Goal: Communication & Community: Answer question/provide support

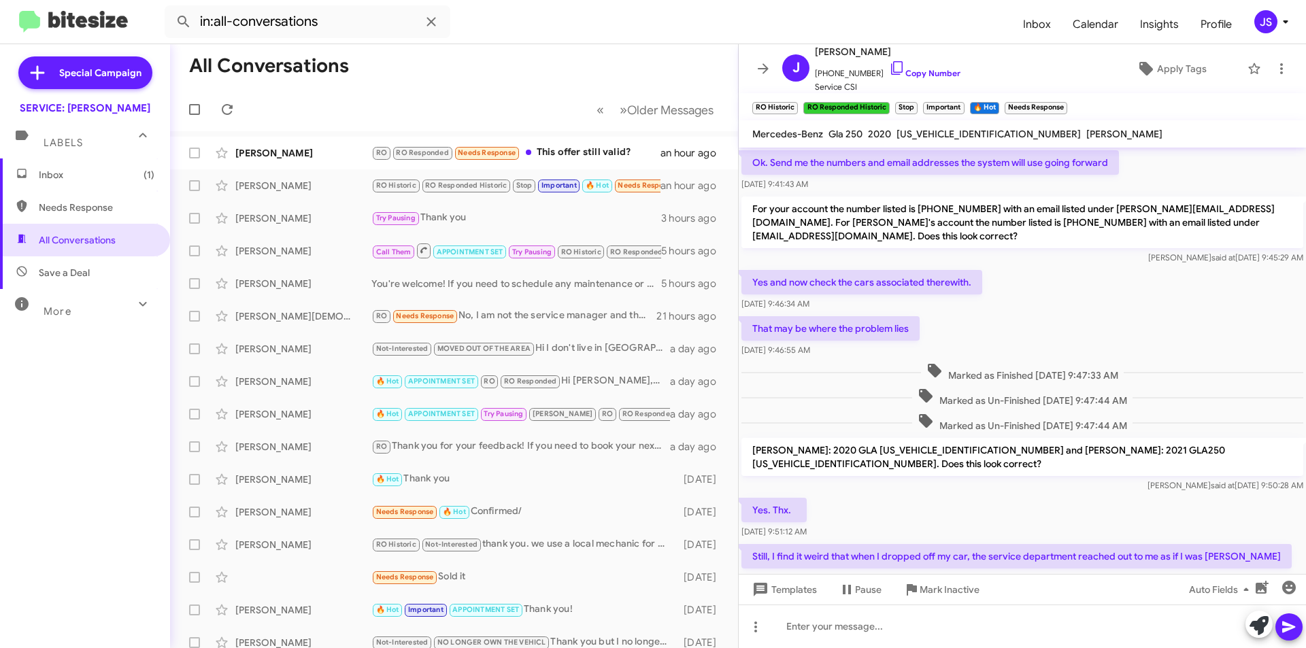
scroll to position [598, 0]
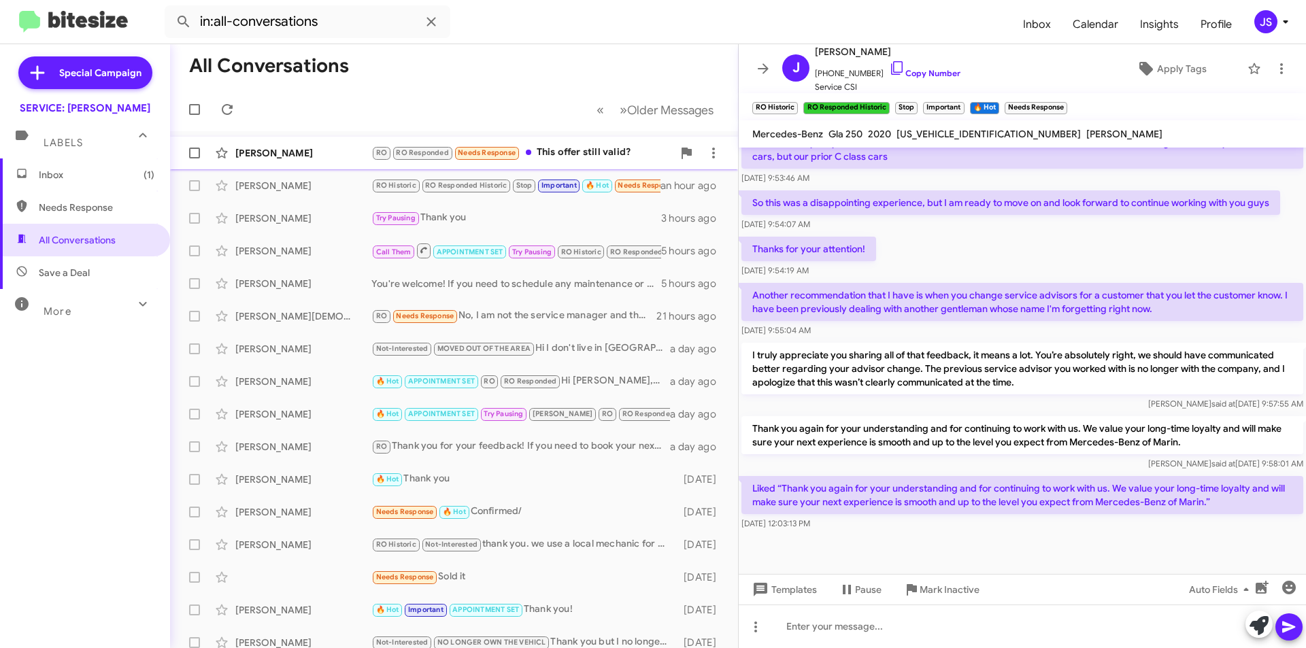
click at [320, 156] on div "[PERSON_NAME]" at bounding box center [303, 153] width 136 height 14
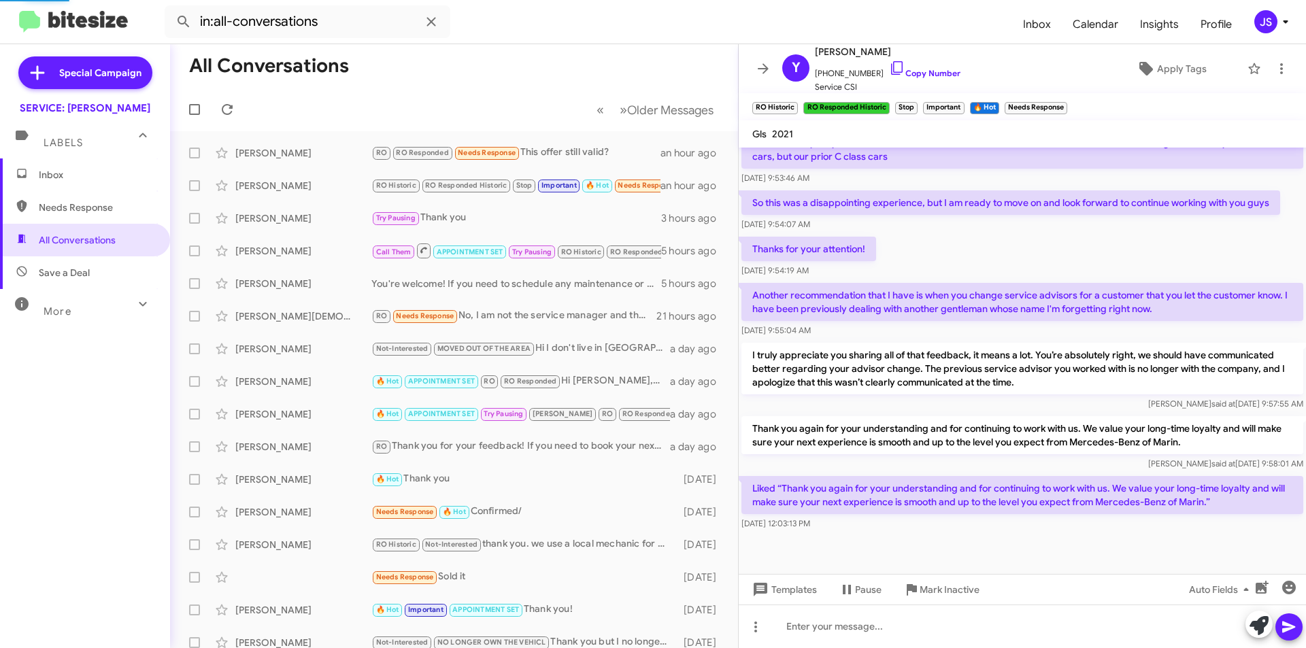
scroll to position [780, 0]
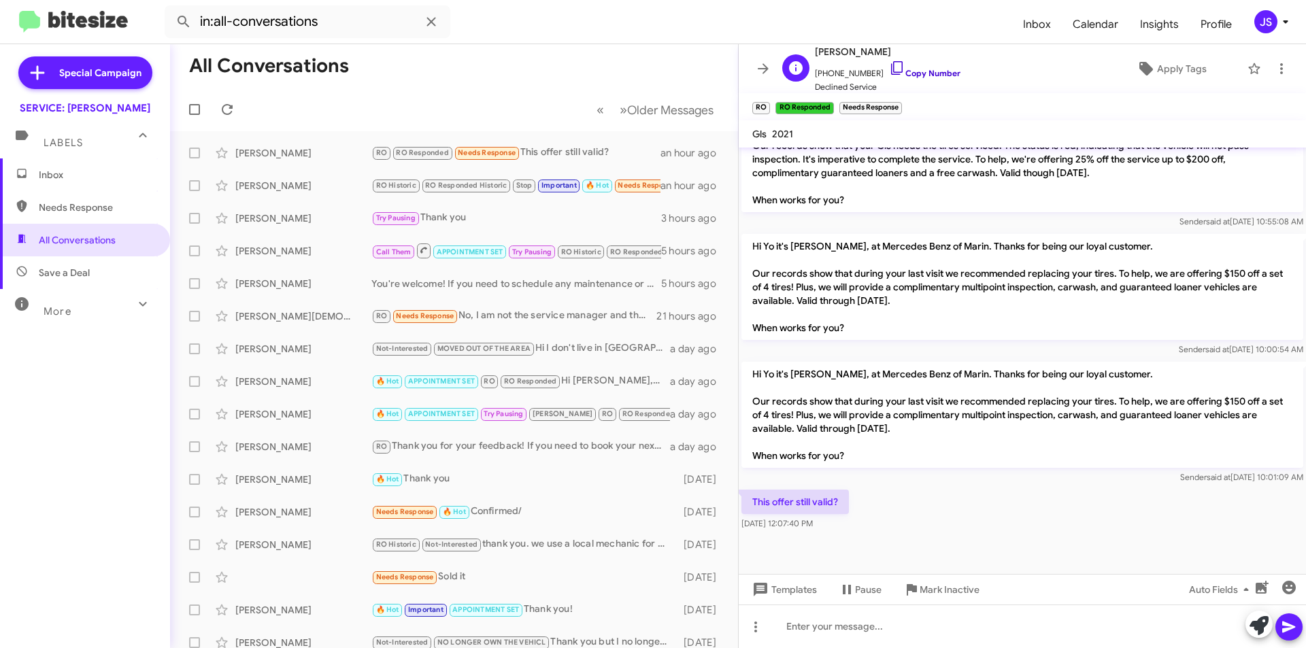
click at [891, 72] on icon at bounding box center [897, 68] width 12 height 14
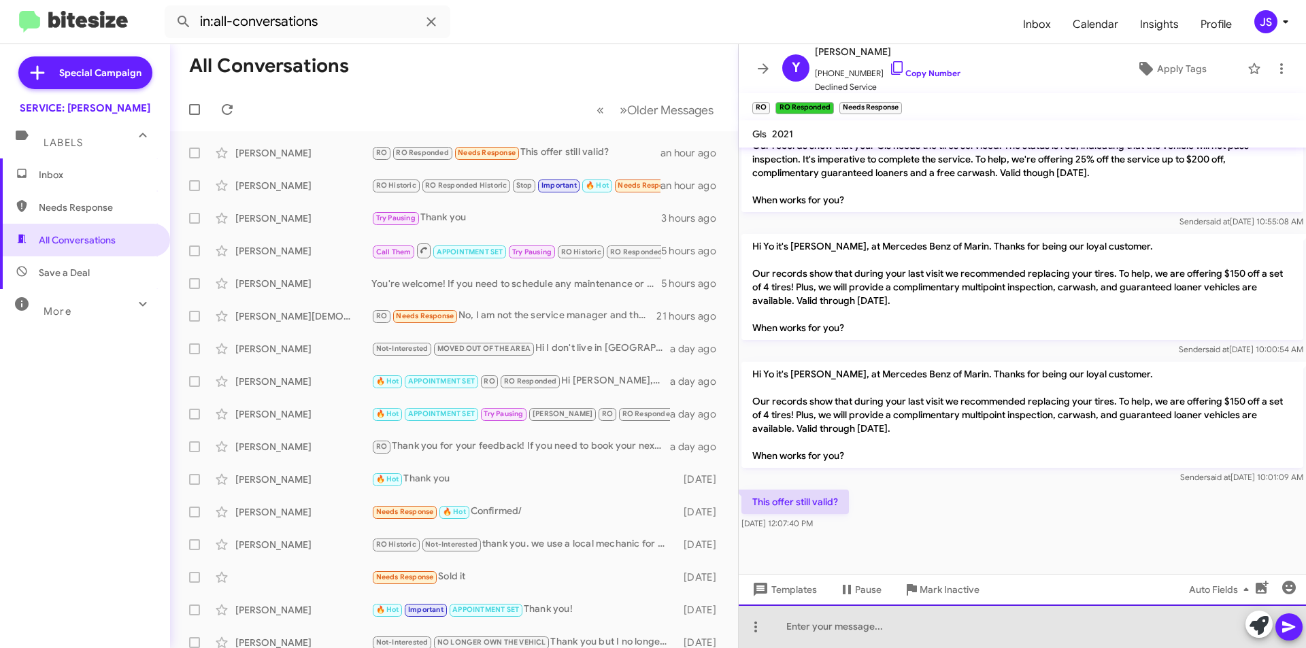
click at [909, 630] on div at bounding box center [1022, 627] width 567 height 44
click at [1143, 628] on div "Hi, yes the offer is valid until the end of October. Can I schedule an appointm…" at bounding box center [1022, 627] width 567 height 44
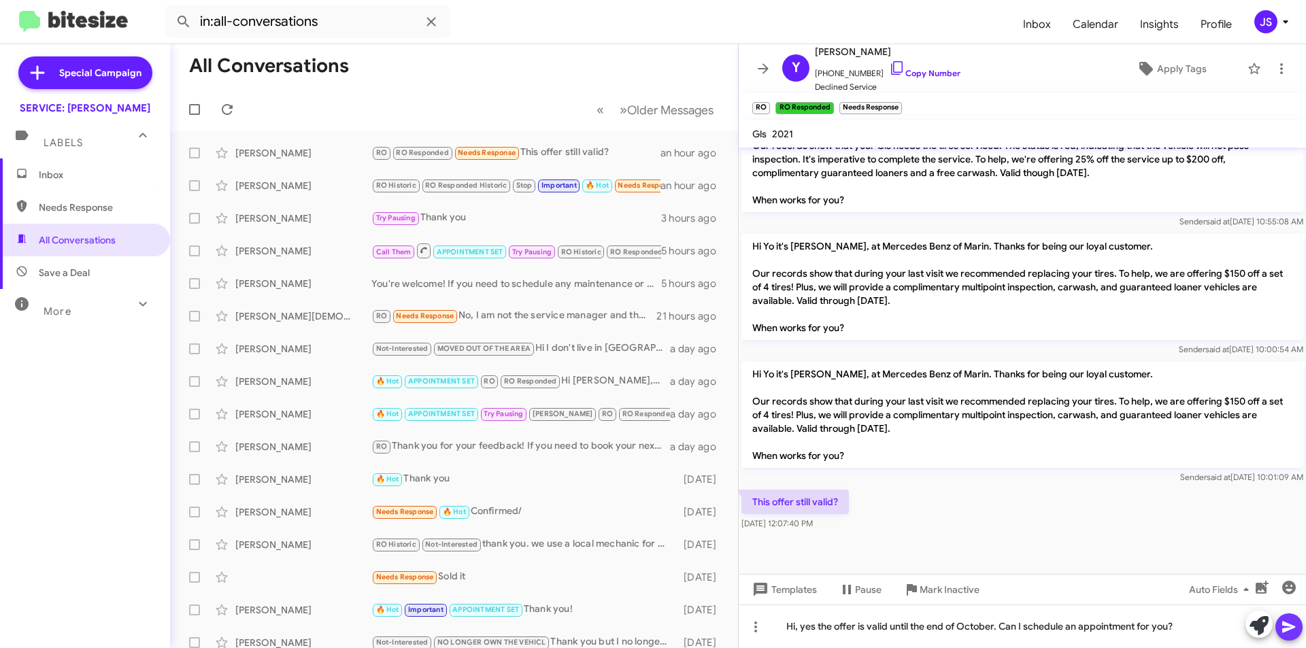
click at [1291, 631] on icon at bounding box center [1289, 627] width 16 height 16
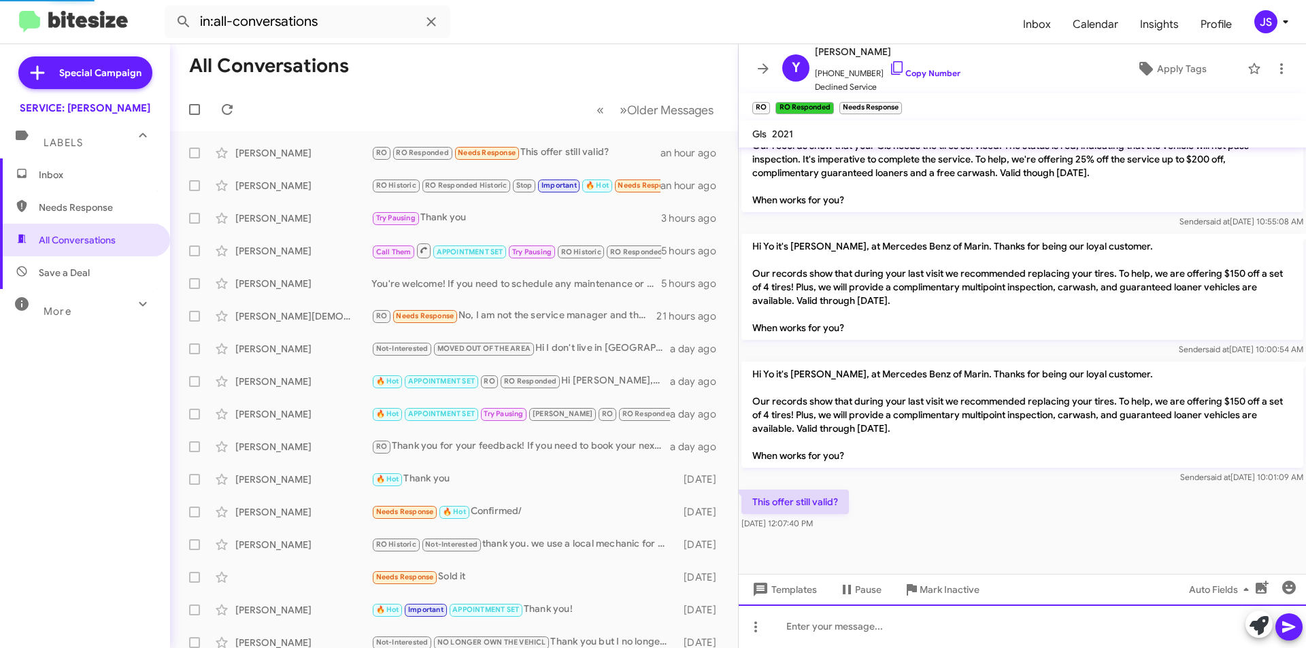
scroll to position [0, 0]
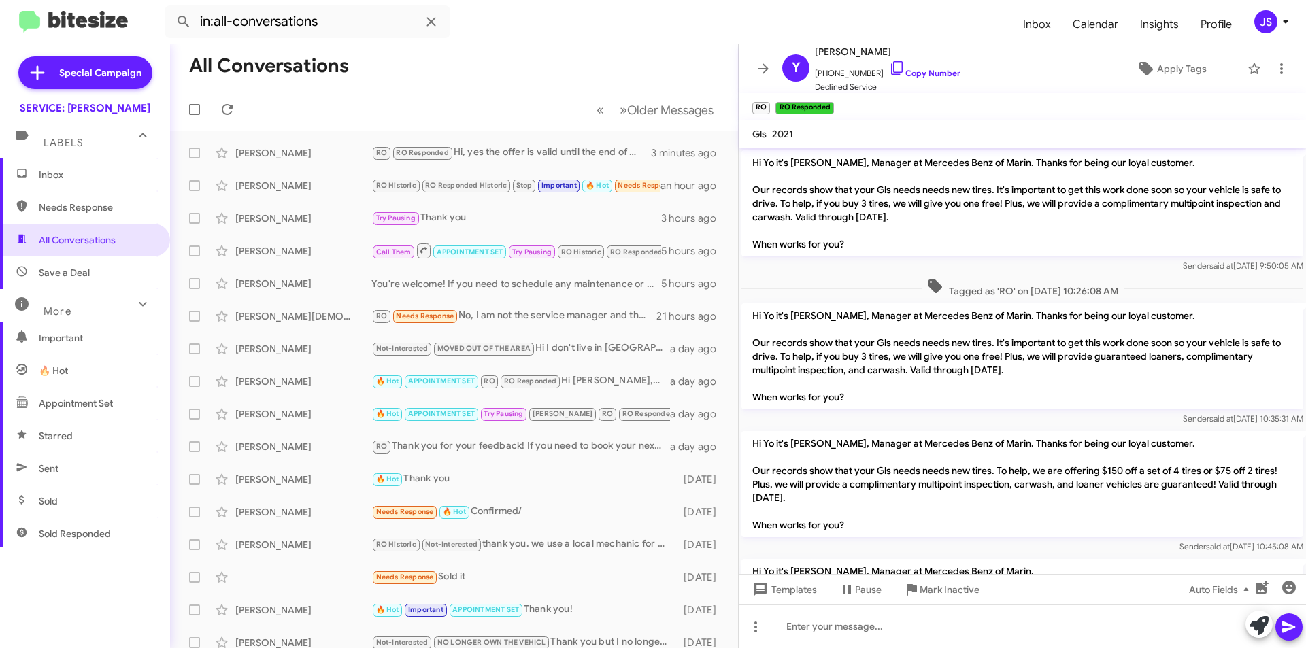
scroll to position [830, 0]
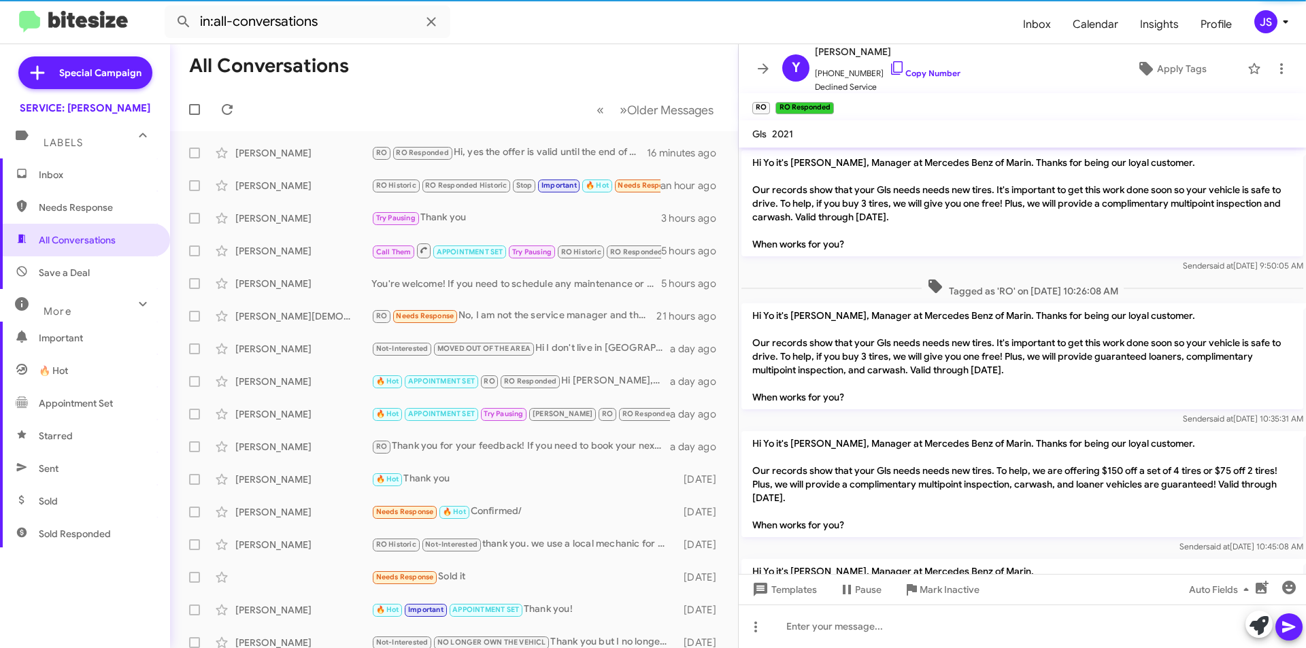
scroll to position [830, 0]
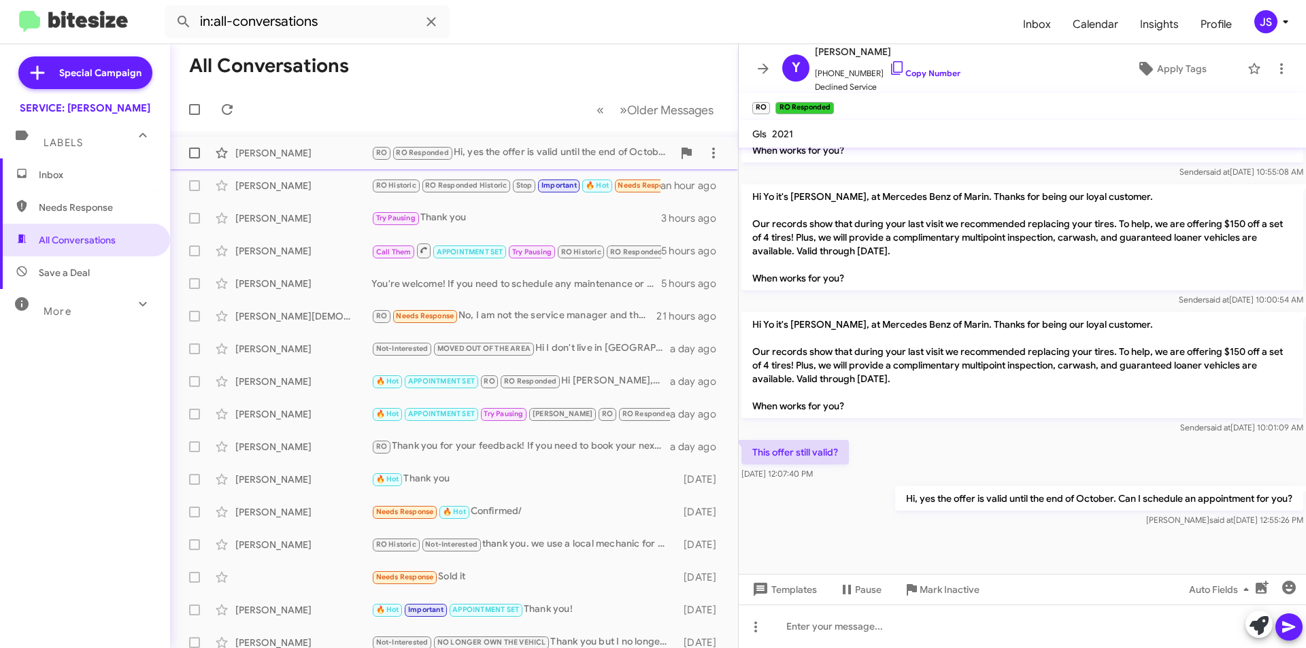
click at [590, 159] on div "RO RO Responded Hi, yes the offer is valid until the end of October. Can I sche…" at bounding box center [521, 153] width 301 height 16
